Goal: Browse casually: Explore the website without a specific task or goal

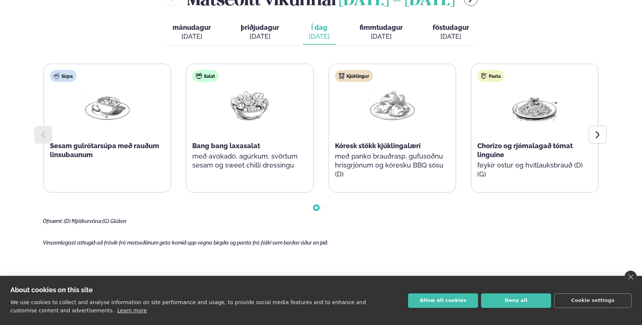
scroll to position [366, 0]
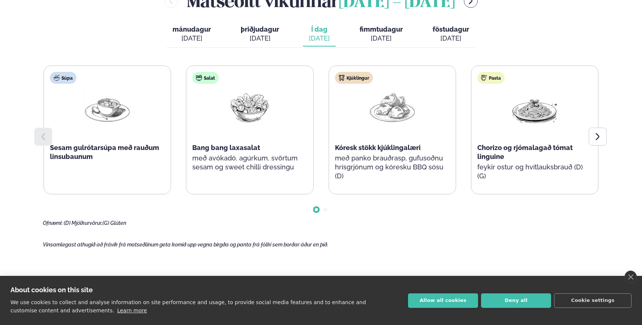
click at [366, 34] on div "[DATE]" at bounding box center [381, 38] width 43 height 9
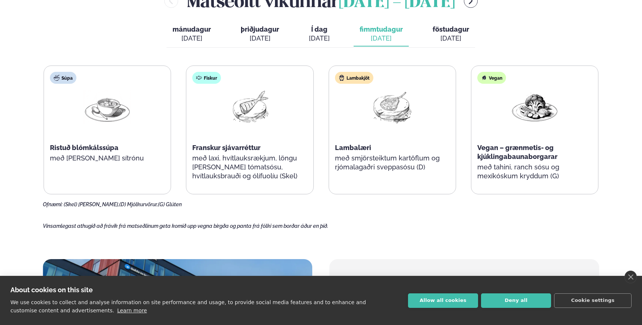
click at [314, 35] on div "[DATE]" at bounding box center [319, 38] width 21 height 9
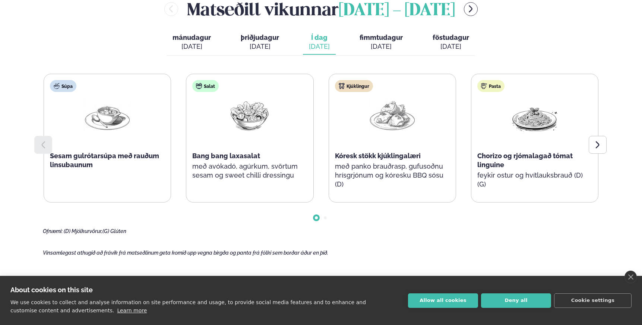
scroll to position [358, 0]
click at [601, 144] on icon at bounding box center [597, 145] width 9 height 9
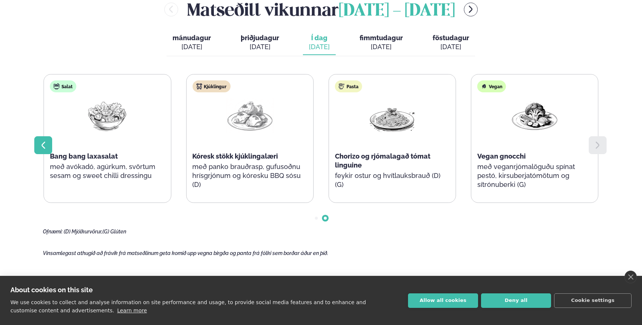
click at [39, 150] on div at bounding box center [43, 145] width 18 height 18
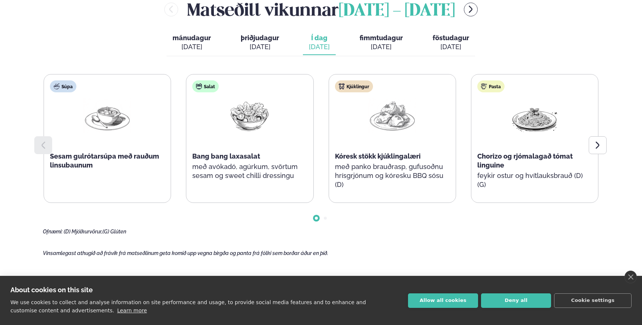
click at [44, 147] on icon at bounding box center [44, 145] width 4 height 7
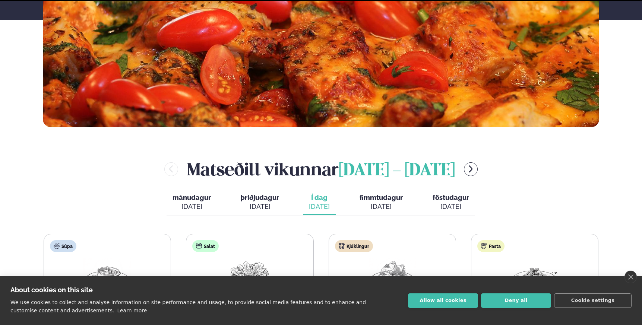
scroll to position [360, 0]
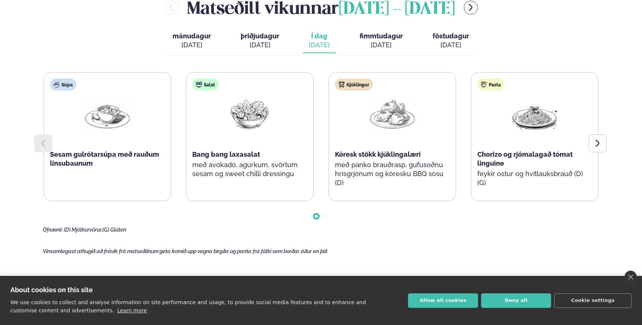
click at [392, 173] on p "með panko brauðrasp, gufusoðnu hrísgrjónum og kóresku BBQ sósu (D)" at bounding box center [392, 174] width 115 height 27
click at [598, 141] on icon at bounding box center [597, 143] width 9 height 9
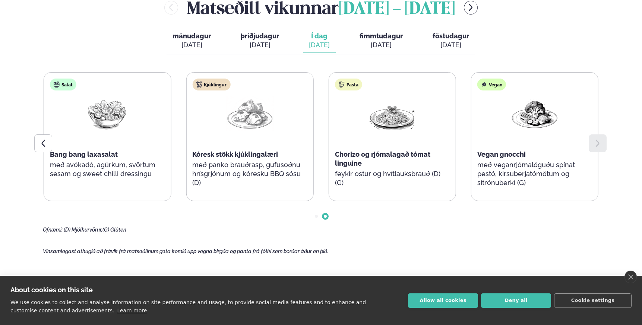
click at [597, 143] on icon at bounding box center [597, 143] width 9 height 9
click at [591, 182] on p "með veganrjómalöguðu spínat pestó, kirsuberjatómötum og sítrónuberki (G)" at bounding box center [535, 174] width 115 height 27
